Goal: Task Accomplishment & Management: Use online tool/utility

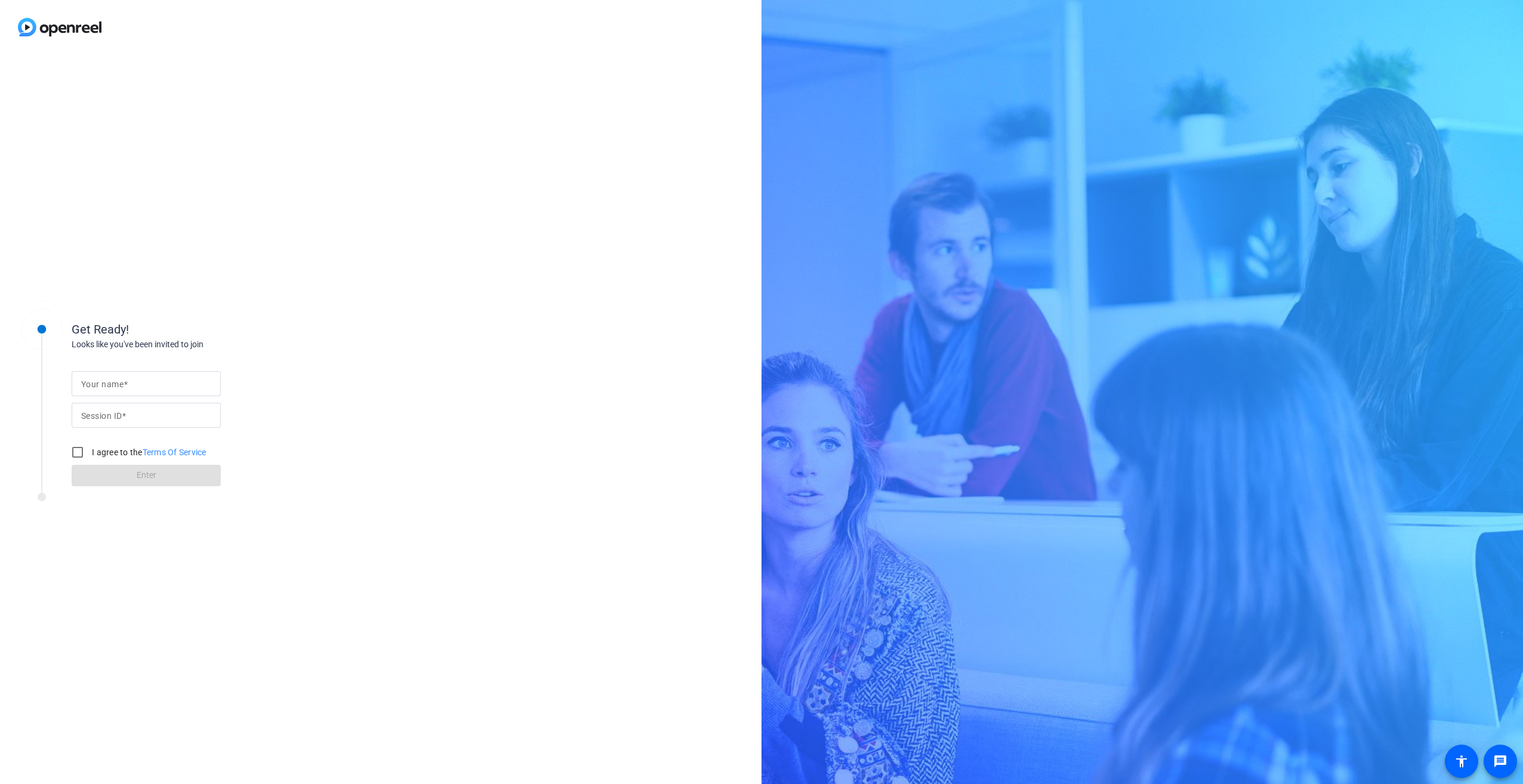
click at [156, 385] on input "Your name" at bounding box center [146, 383] width 130 height 14
click at [128, 408] on input "Session ID" at bounding box center [146, 415] width 130 height 14
paste input "YbKa"
type input "YbKa"
click at [122, 390] on input "Your name" at bounding box center [146, 383] width 130 height 14
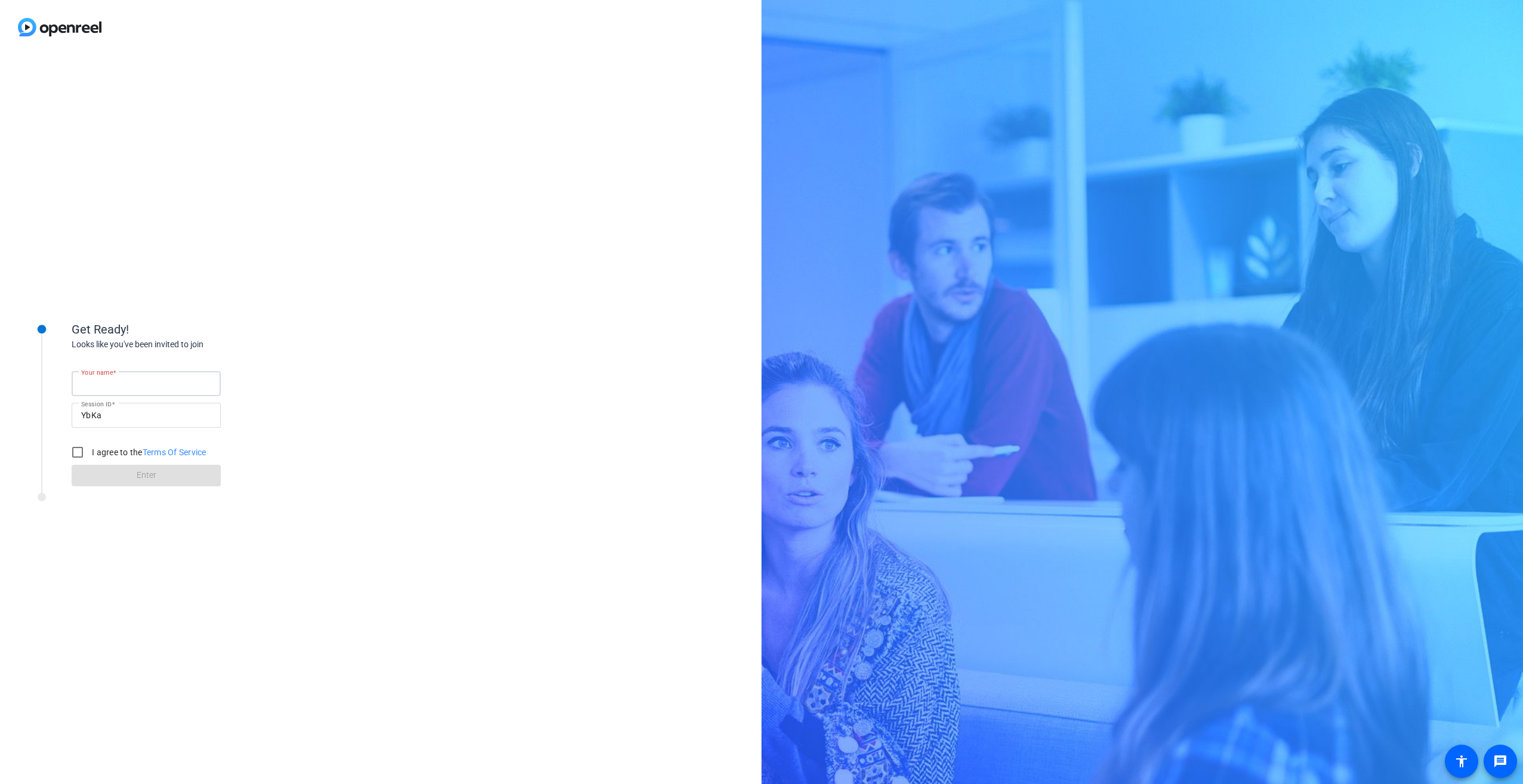
type input "[PERSON_NAME]"
click at [77, 452] on input "I agree to the Terms Of Service" at bounding box center [77, 452] width 24 height 24
checkbox input "true"
click at [145, 478] on span "Enter" at bounding box center [147, 475] width 20 height 13
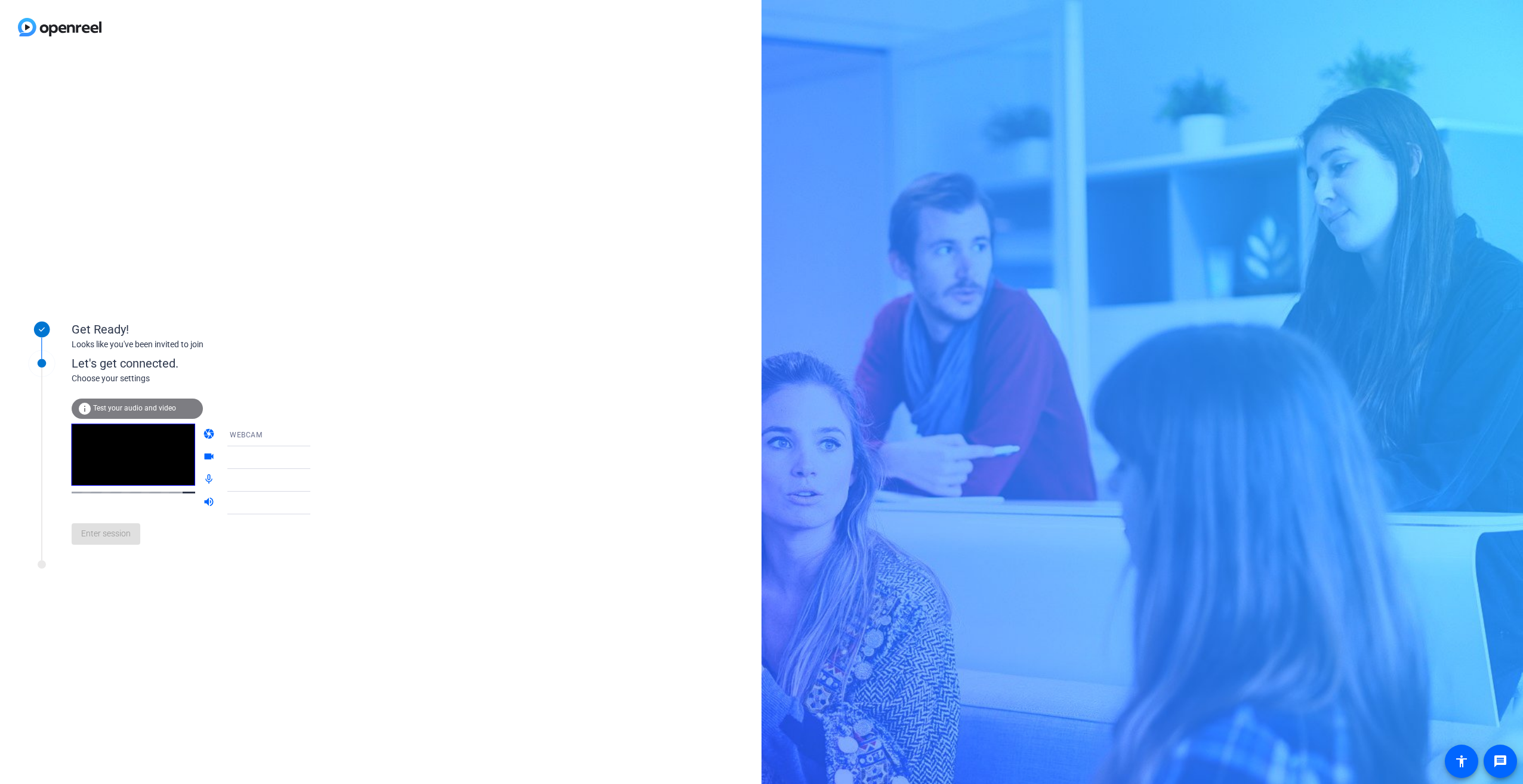
click at [157, 463] on video at bounding box center [133, 454] width 123 height 62
click at [203, 451] on mat-icon "videocam" at bounding box center [210, 457] width 14 height 14
click at [203, 454] on mat-icon "videocam" at bounding box center [210, 457] width 14 height 14
click at [315, 439] on icon at bounding box center [322, 435] width 14 height 14
click at [272, 478] on mat-option "DESKTOP" at bounding box center [259, 482] width 102 height 24
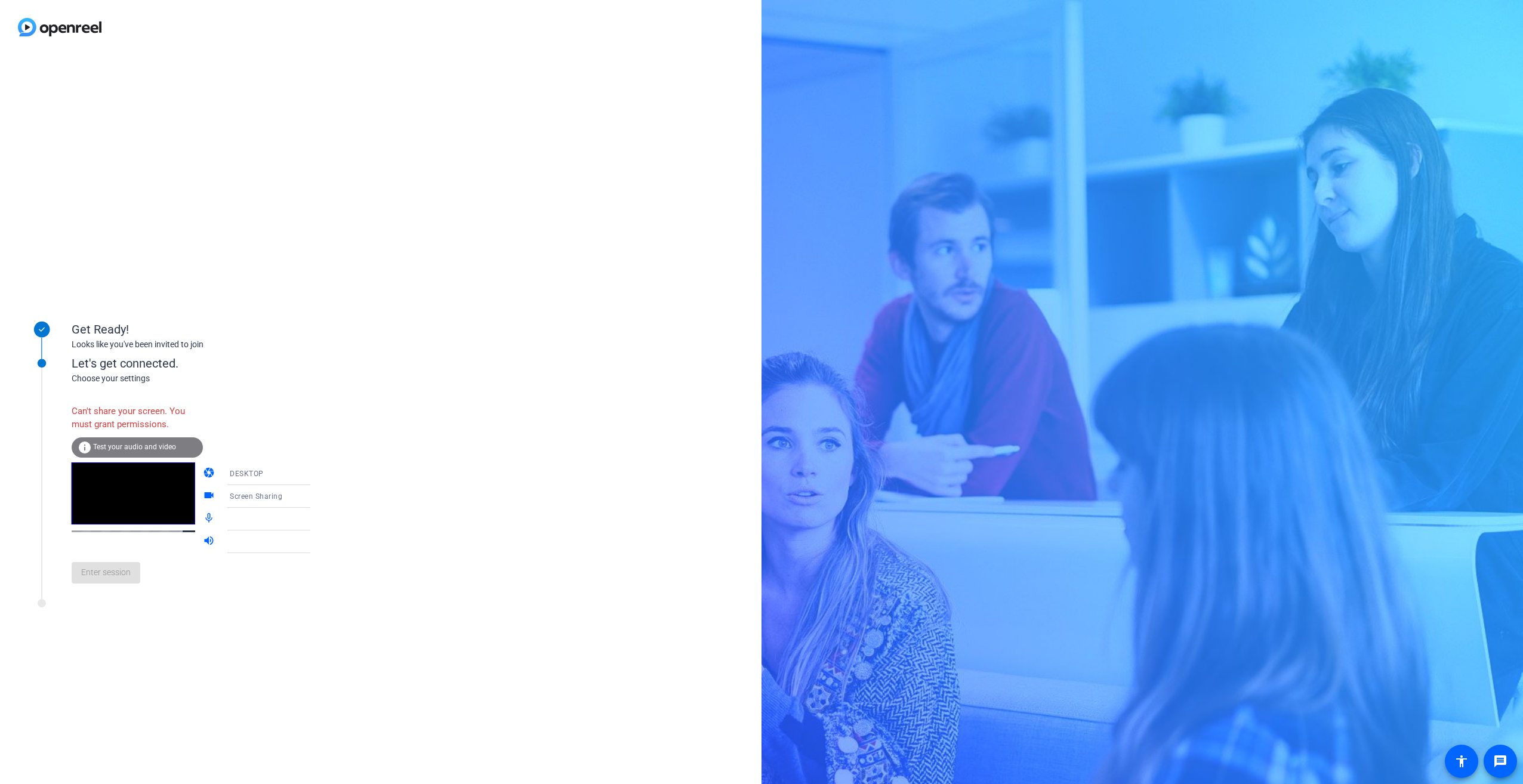
click at [203, 498] on mat-icon "videocam" at bounding box center [210, 496] width 14 height 14
click at [278, 499] on div "Screen Sharing" at bounding box center [274, 496] width 89 height 15
click at [278, 499] on div at bounding box center [761, 392] width 1523 height 784
click at [121, 524] on video at bounding box center [133, 493] width 123 height 62
click at [133, 508] on video at bounding box center [133, 493] width 123 height 62
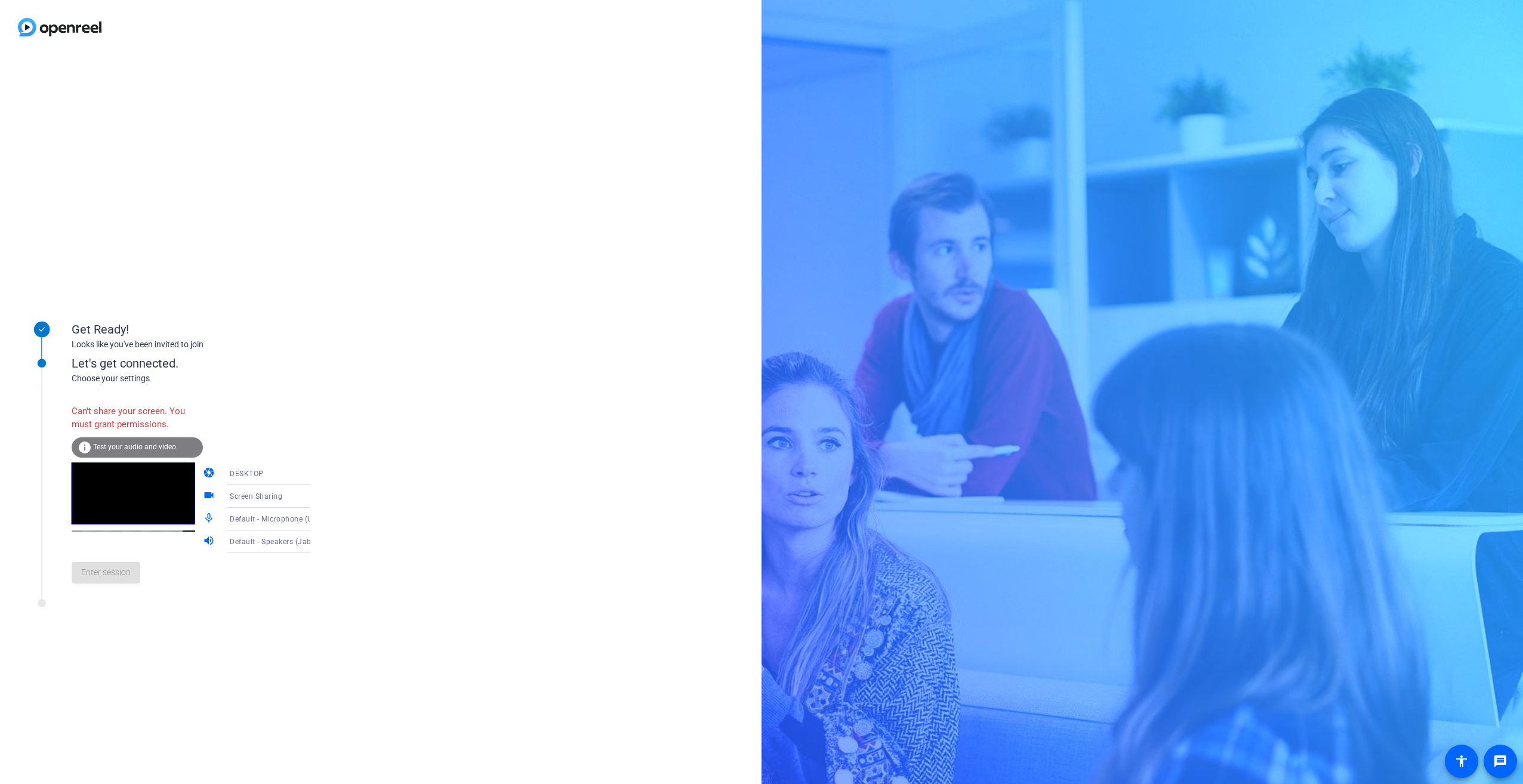
click at [279, 517] on span "Default - Microphone (UNITE 20 Camera) (146e:003a)" at bounding box center [323, 518] width 187 height 10
click at [262, 648] on span "Microphone (Jabra SPEAK 510 USB) (0b0e:0420)" at bounding box center [259, 654] width 92 height 29
click at [315, 493] on icon at bounding box center [322, 496] width 14 height 14
click at [301, 493] on div at bounding box center [761, 392] width 1523 height 784
click at [112, 583] on div "Enter session" at bounding box center [203, 572] width 263 height 39
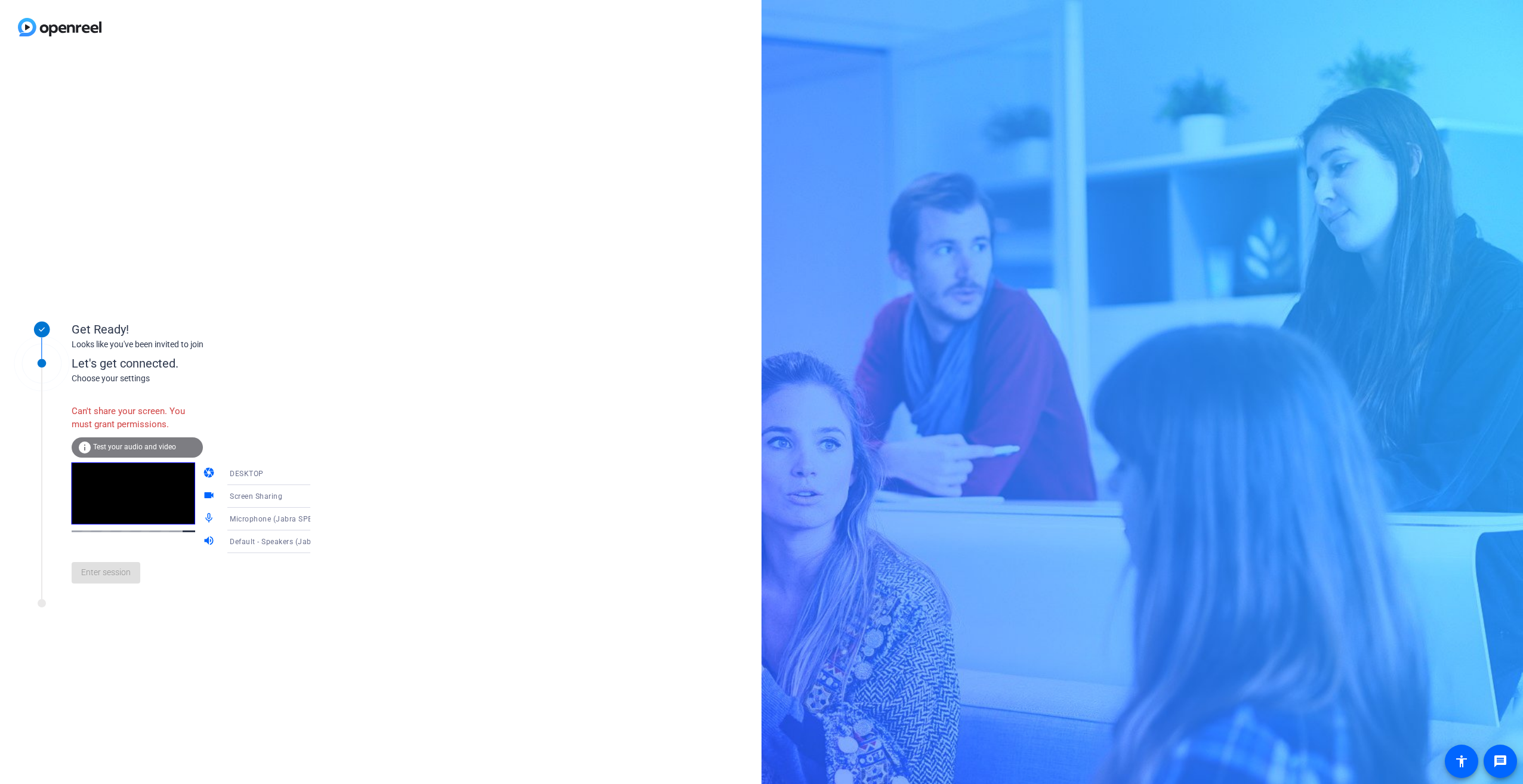
click at [108, 512] on video at bounding box center [133, 493] width 123 height 62
click at [122, 478] on video at bounding box center [133, 493] width 123 height 62
click at [134, 517] on video at bounding box center [133, 493] width 123 height 62
click at [115, 575] on div "Enter session" at bounding box center [203, 572] width 263 height 39
click at [453, 517] on div "Get Ready! Looks like you've been invited to join Let's get connected. Choose y…" at bounding box center [381, 419] width 762 height 730
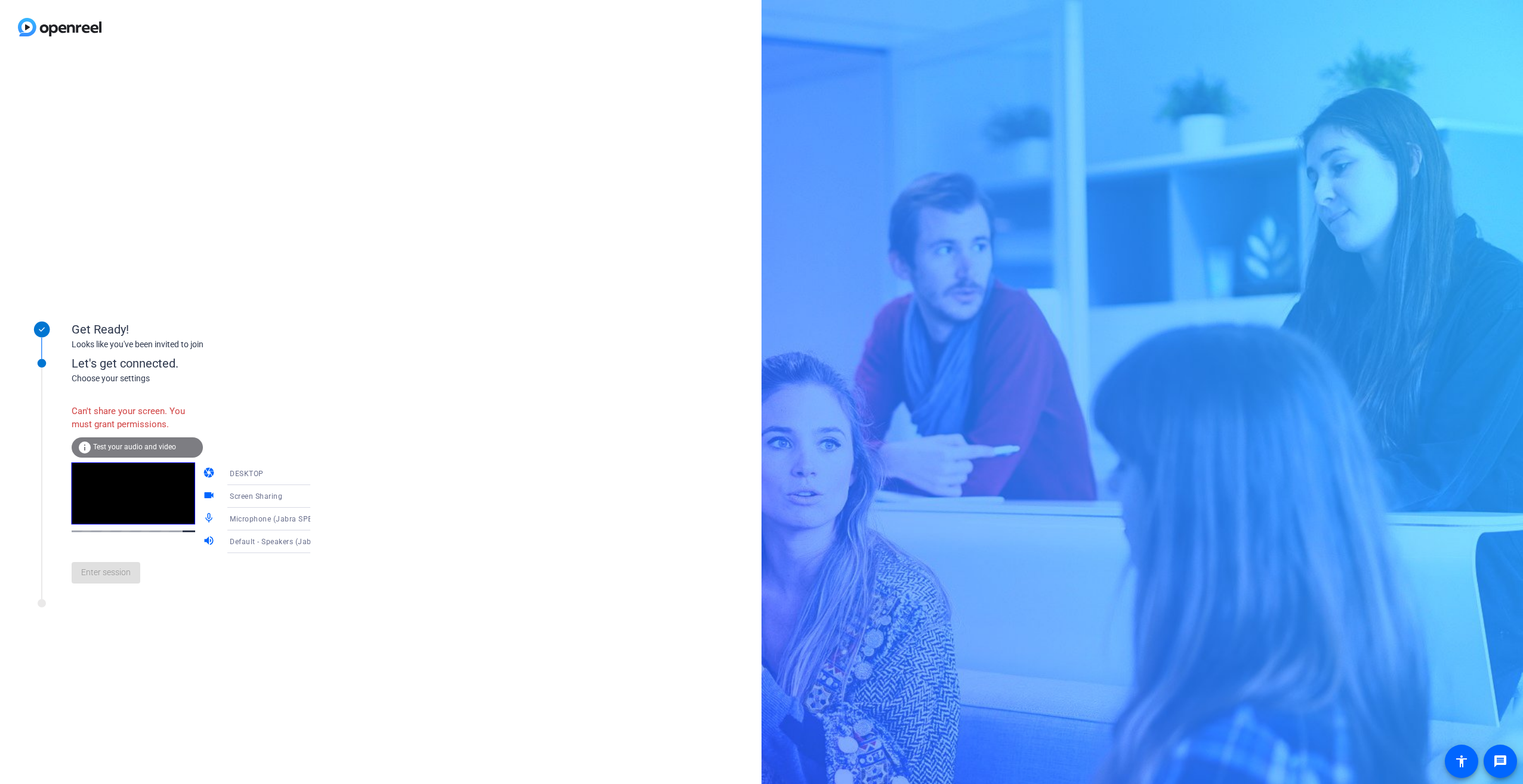
drag, startPoint x: 206, startPoint y: 378, endPoint x: 215, endPoint y: 394, distance: 18.4
click at [206, 379] on div "Choose your settings" at bounding box center [203, 378] width 263 height 13
click at [255, 469] on div "DESKTOP" at bounding box center [274, 473] width 89 height 15
click at [254, 490] on mat-option "WEBCAM" at bounding box center [259, 497] width 102 height 24
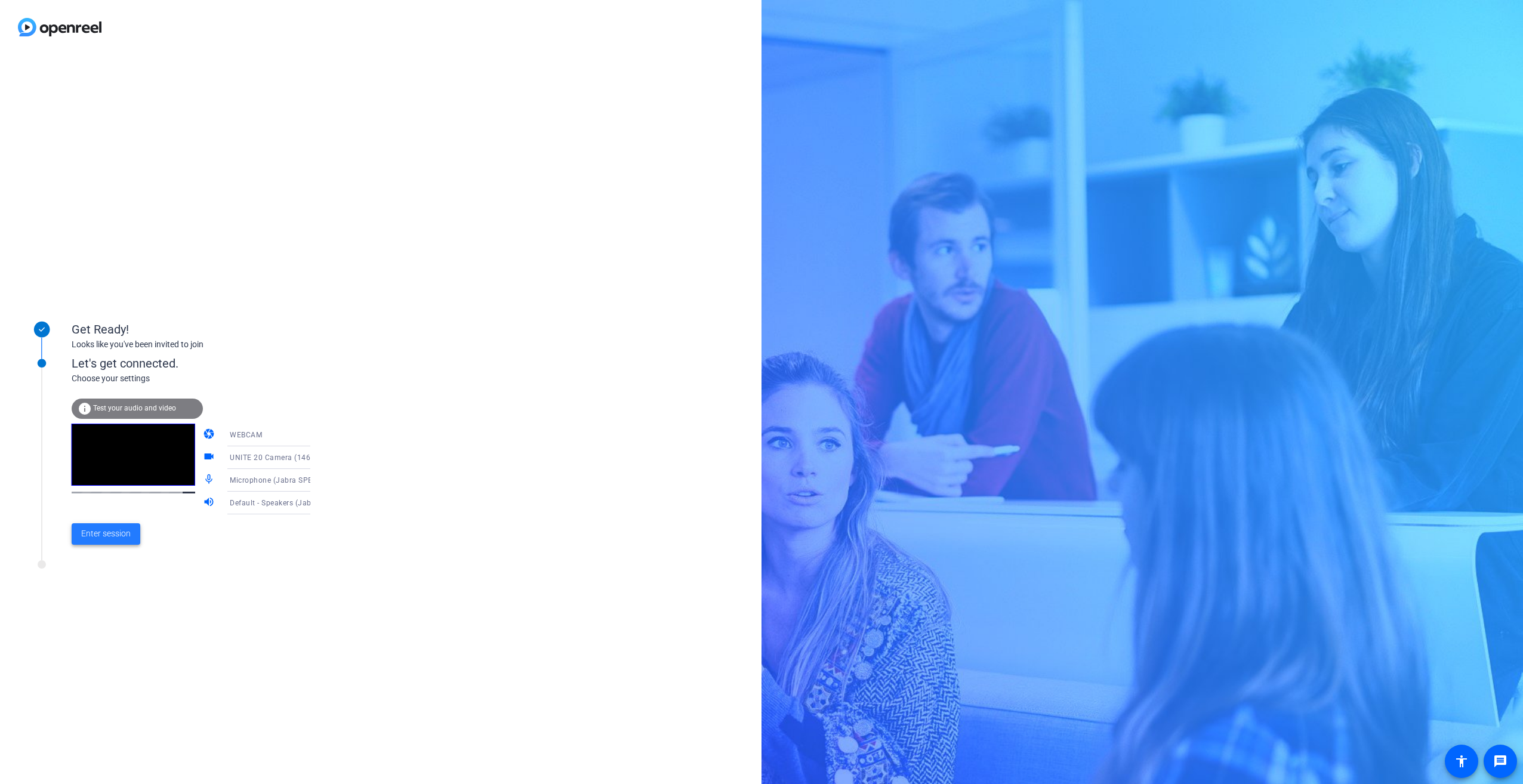
click at [111, 544] on span at bounding box center [105, 534] width 68 height 29
